Goal: Information Seeking & Learning: Check status

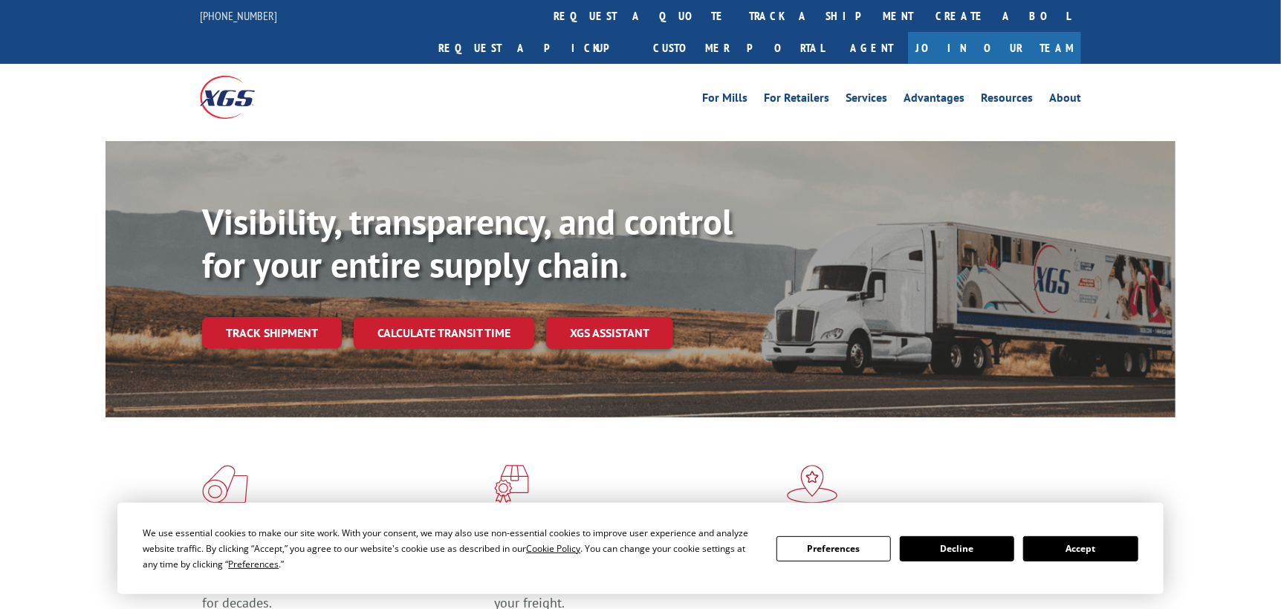
drag, startPoint x: 619, startPoint y: 20, endPoint x: 613, endPoint y: 36, distance: 16.7
click at [738, 20] on link "track a shipment" at bounding box center [831, 16] width 187 height 32
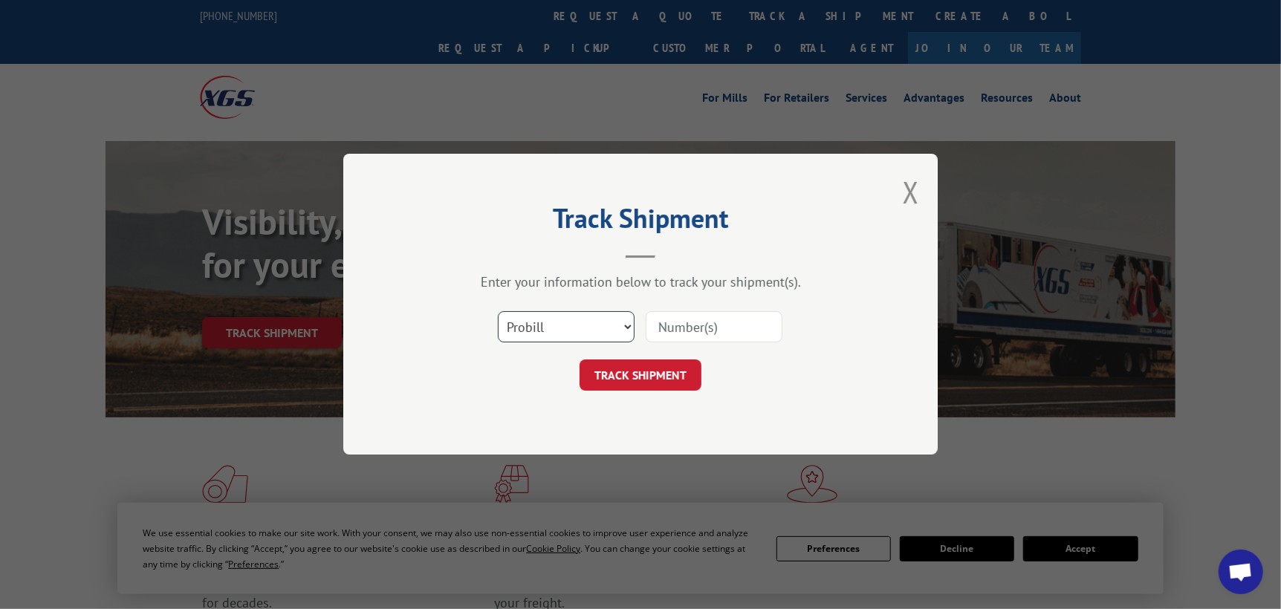
click at [604, 331] on select "Select category... Probill BOL PO" at bounding box center [566, 327] width 137 height 31
select select "po"
click at [498, 312] on select "Select category... Probill BOL PO" at bounding box center [566, 327] width 137 height 31
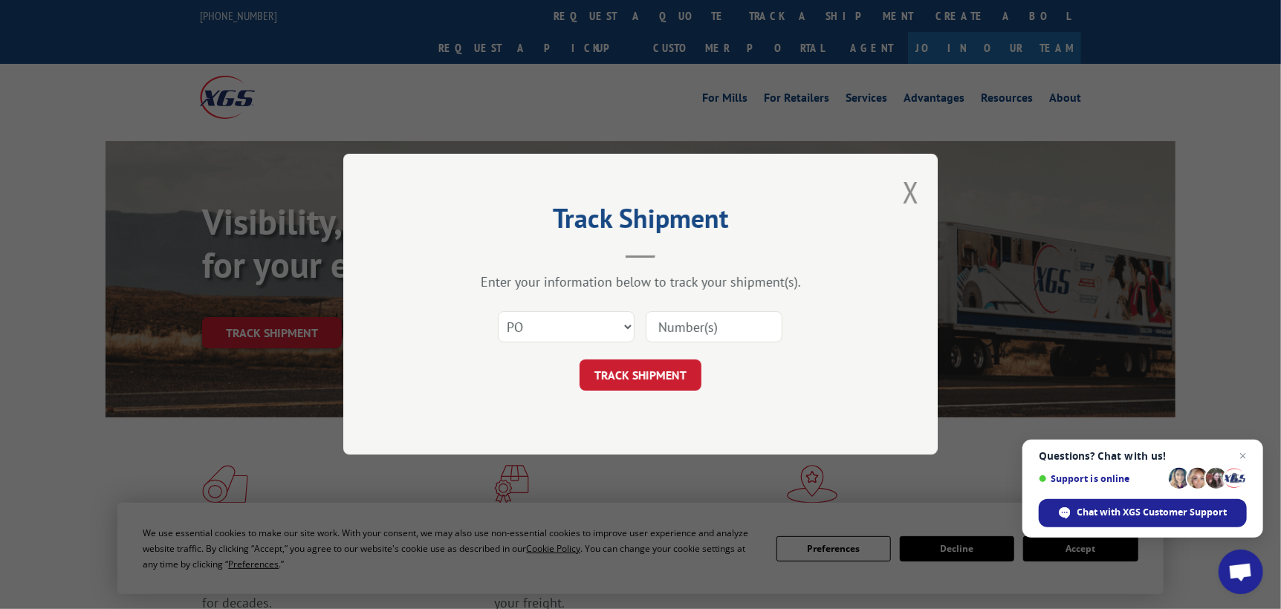
click at [672, 331] on input at bounding box center [714, 327] width 137 height 31
type input "ST09881"
click at [667, 375] on button "TRACK SHIPMENT" at bounding box center [641, 375] width 122 height 31
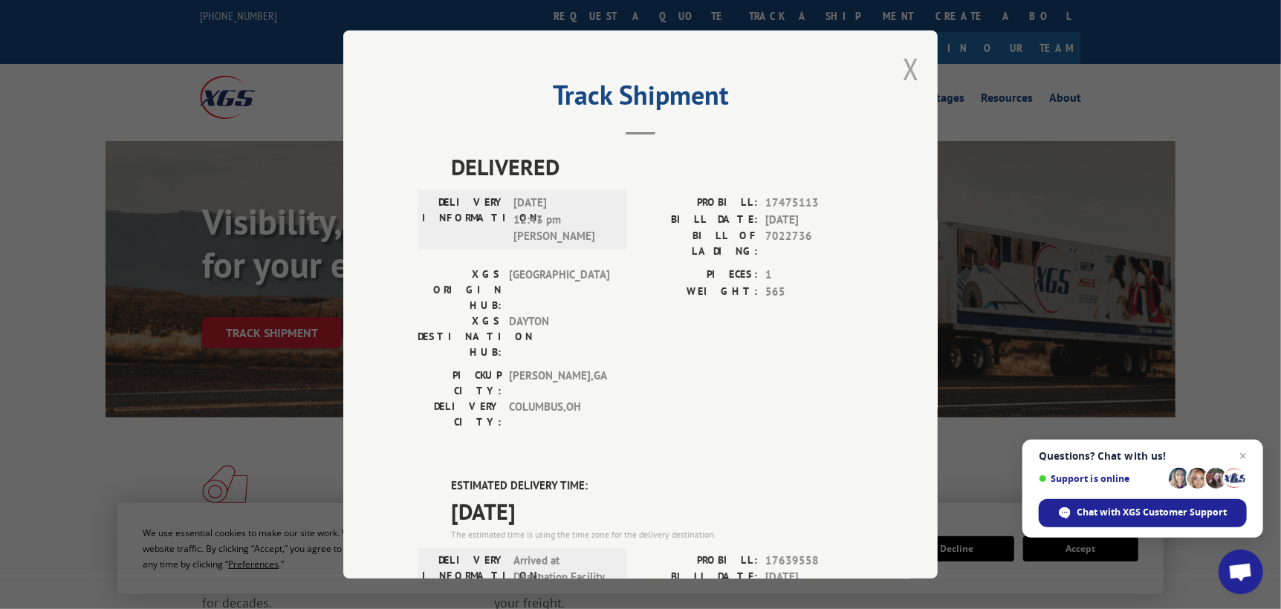
click at [903, 71] on button "Close modal" at bounding box center [911, 68] width 16 height 39
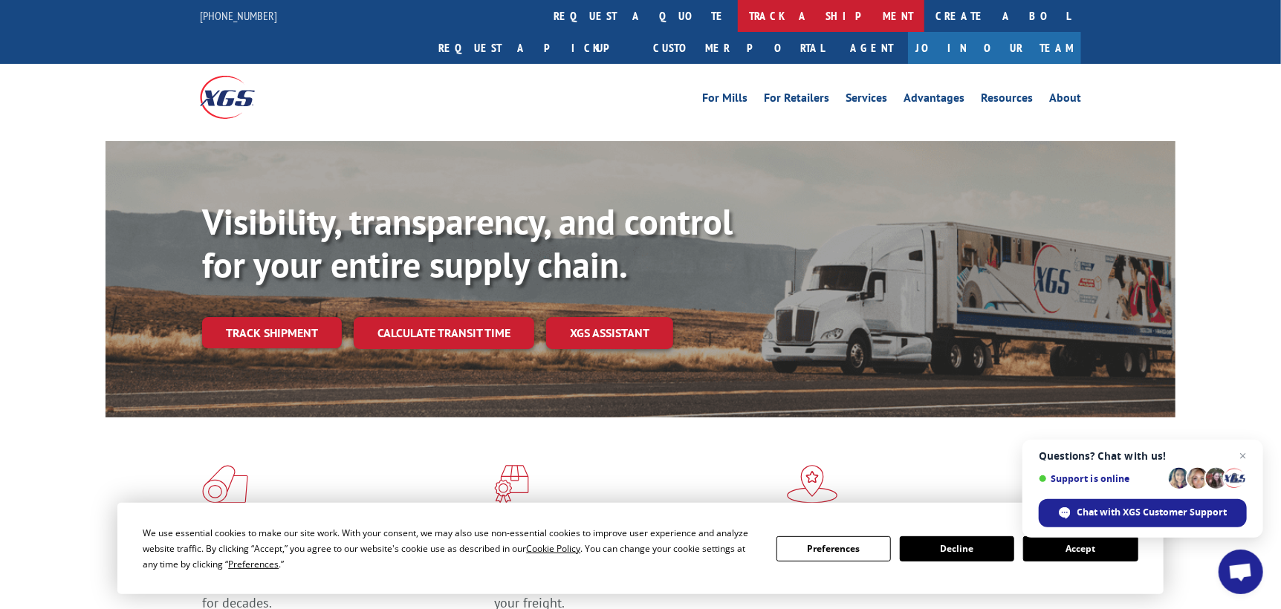
click at [738, 17] on link "track a shipment" at bounding box center [831, 16] width 187 height 32
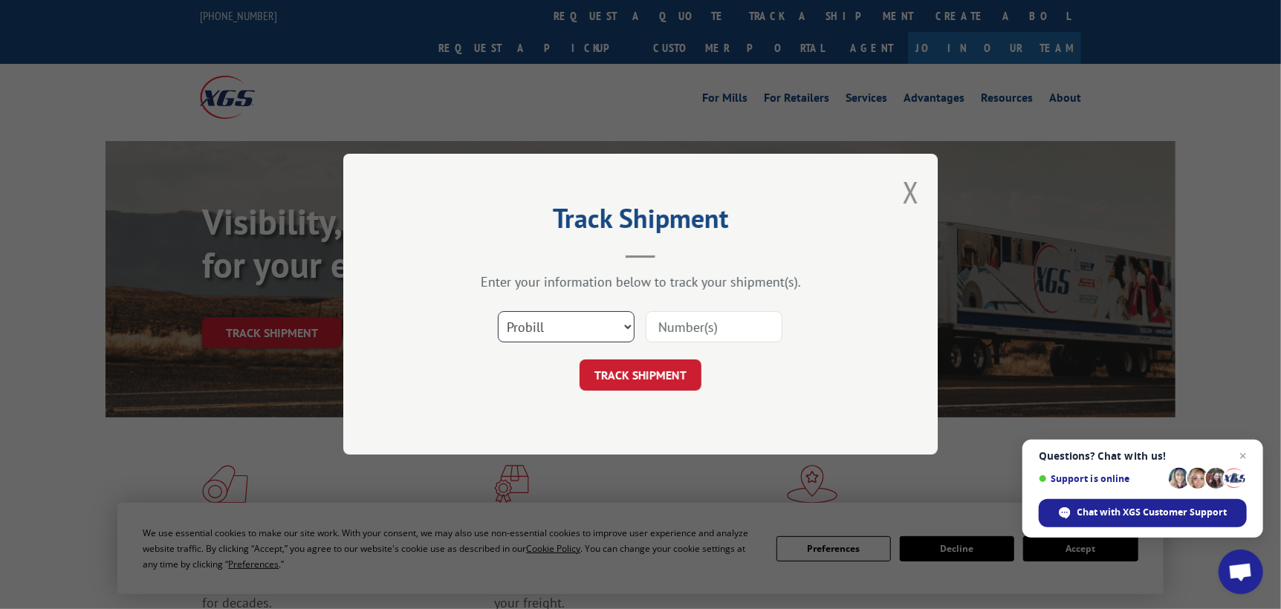
click at [600, 333] on select "Select category... Probill BOL PO" at bounding box center [566, 327] width 137 height 31
select select "po"
click at [498, 312] on select "Select category... Probill BOL PO" at bounding box center [566, 327] width 137 height 31
click at [678, 334] on input at bounding box center [714, 327] width 137 height 31
type input "ST09908"
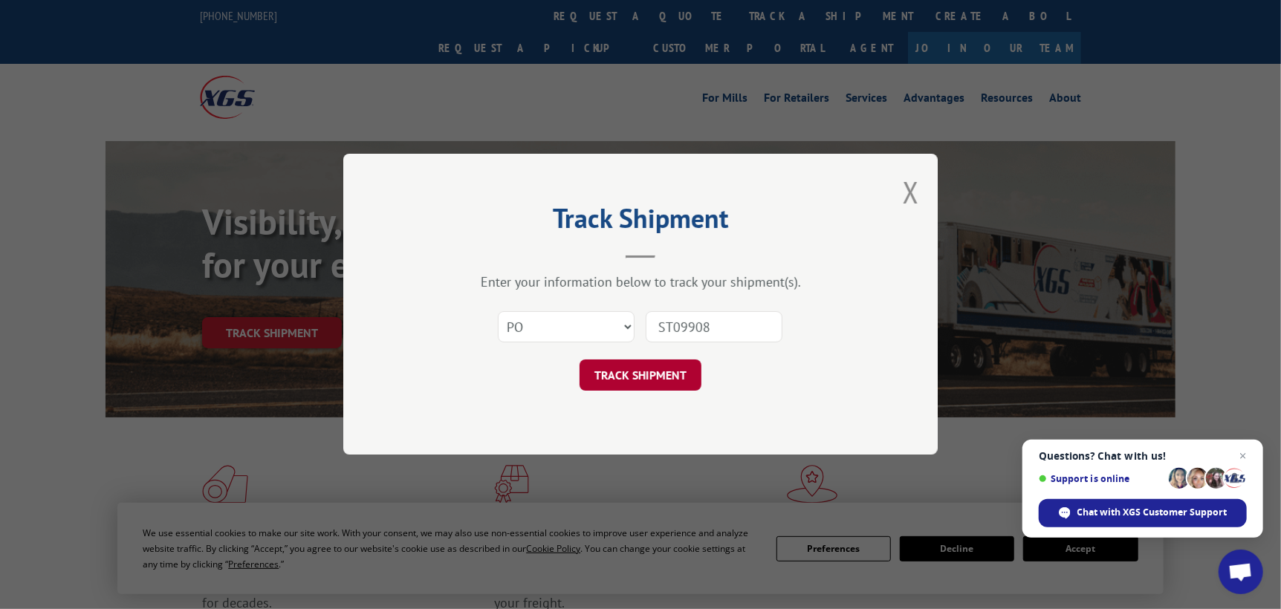
click at [662, 377] on button "TRACK SHIPMENT" at bounding box center [641, 375] width 122 height 31
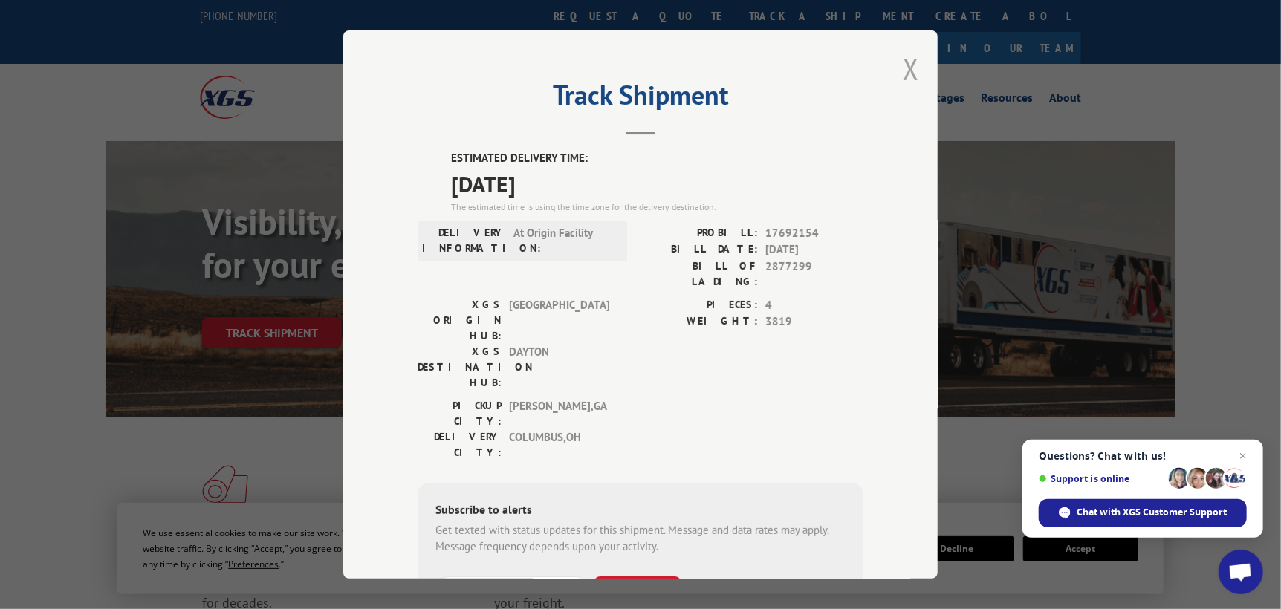
click at [910, 69] on button "Close modal" at bounding box center [911, 68] width 16 height 39
